Goal: Task Accomplishment & Management: Manage account settings

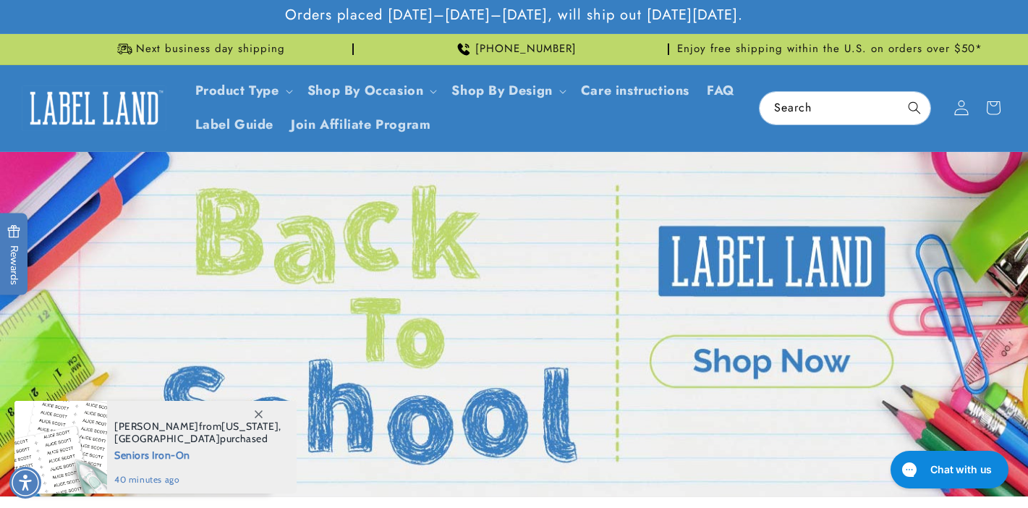
click at [958, 106] on icon at bounding box center [960, 108] width 15 height 15
